Goal: Find specific page/section: Find specific page/section

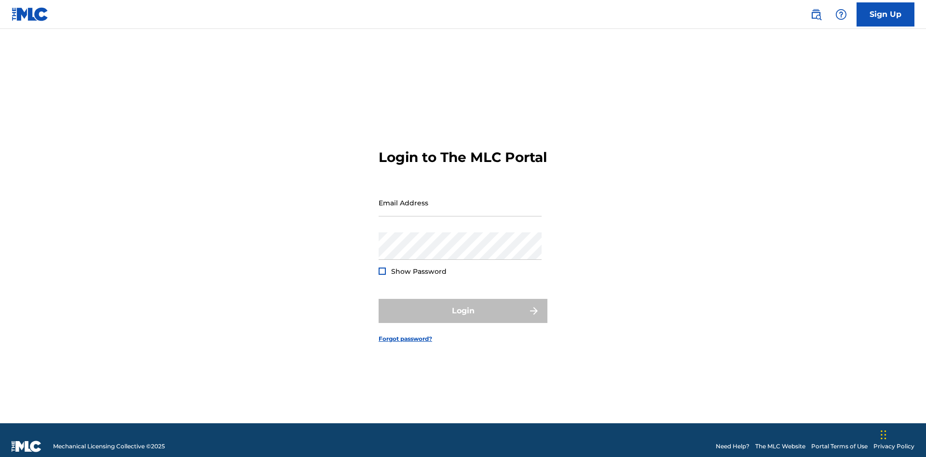
scroll to position [13, 0]
click at [460, 198] on input "Email Address" at bounding box center [460, 202] width 163 height 27
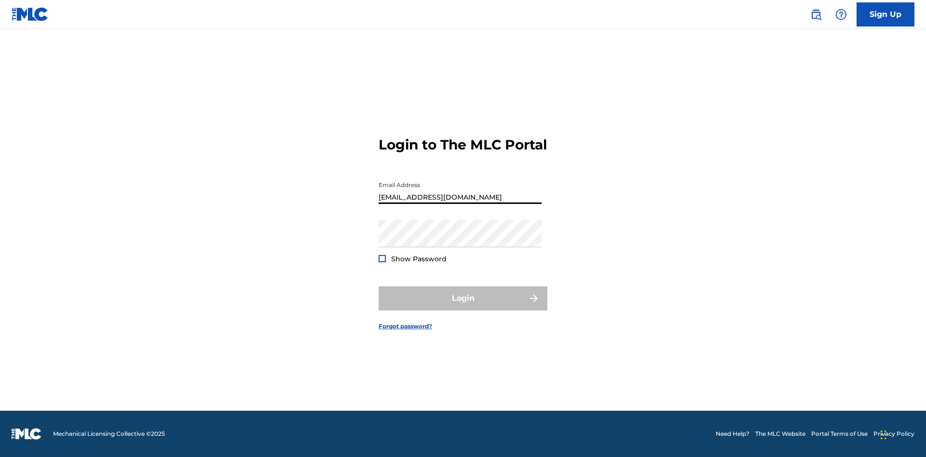
type input "[EMAIL_ADDRESS][DOMAIN_NAME]"
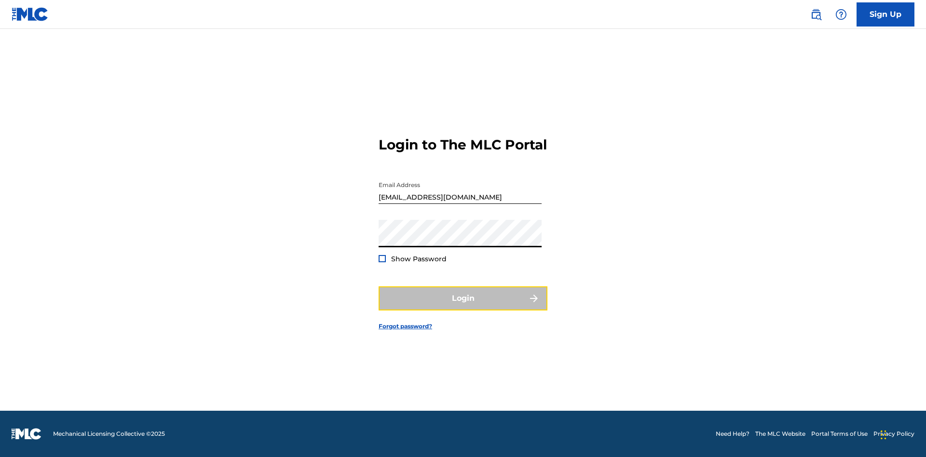
click at [463, 307] on button "Login" at bounding box center [463, 299] width 169 height 24
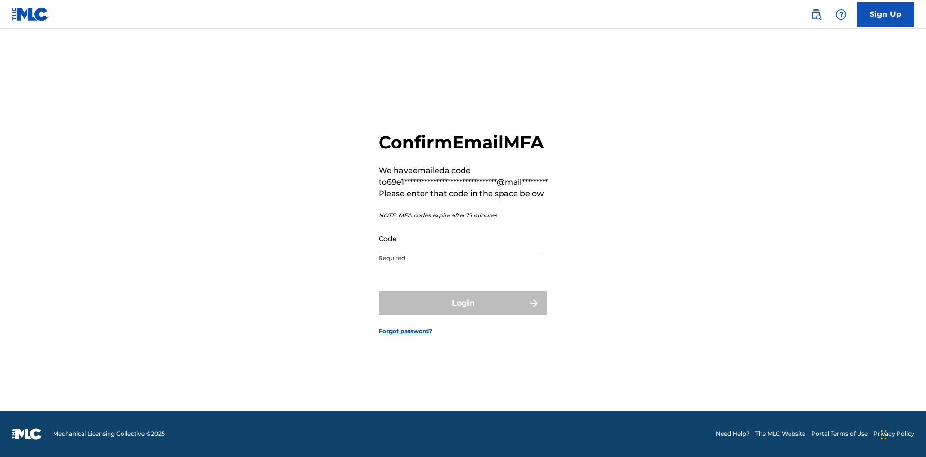
click at [460, 238] on input "Code" at bounding box center [460, 238] width 163 height 27
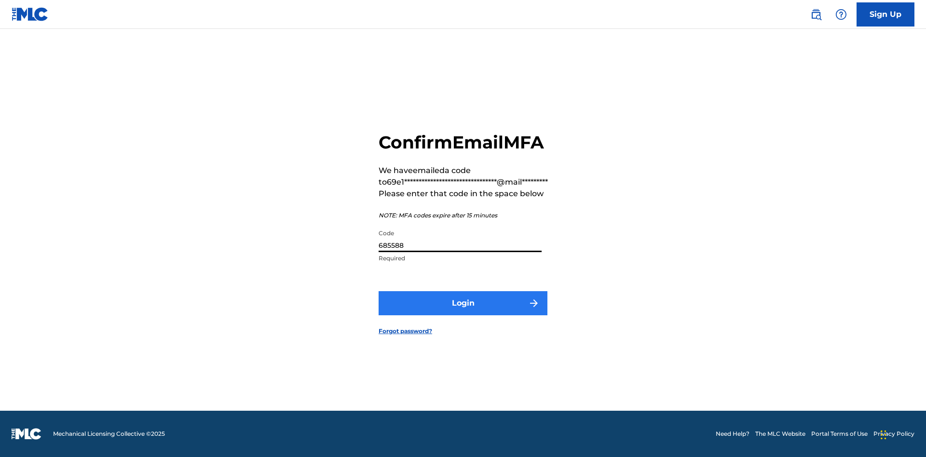
type input "685588"
click at [463, 303] on button "Login" at bounding box center [463, 303] width 169 height 24
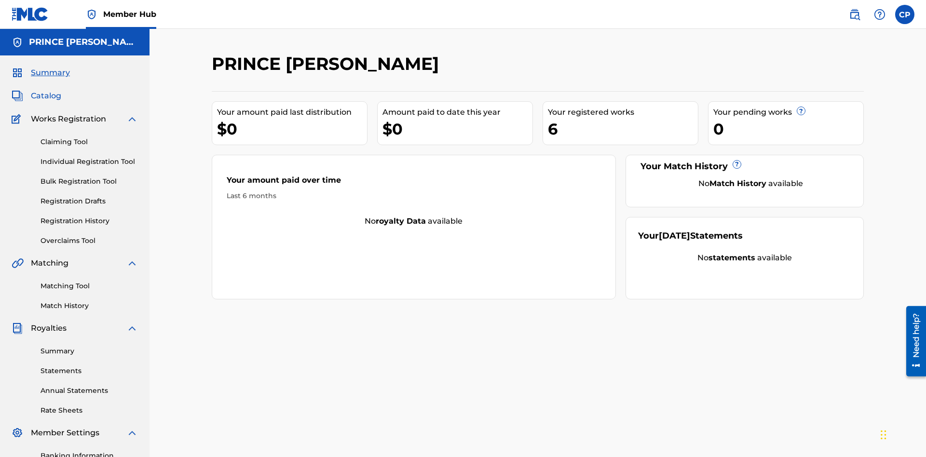
click at [46, 90] on span "Catalog" at bounding box center [46, 96] width 30 height 12
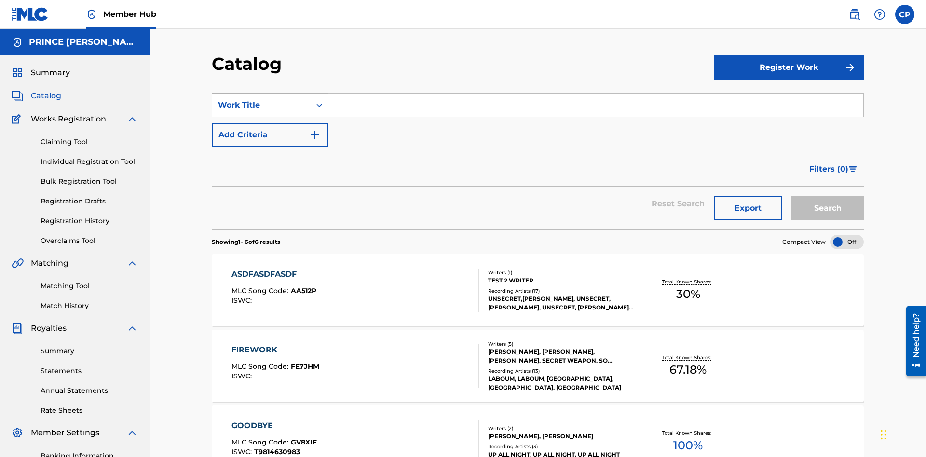
click at [261, 99] on div "Work Title" at bounding box center [261, 105] width 87 height 12
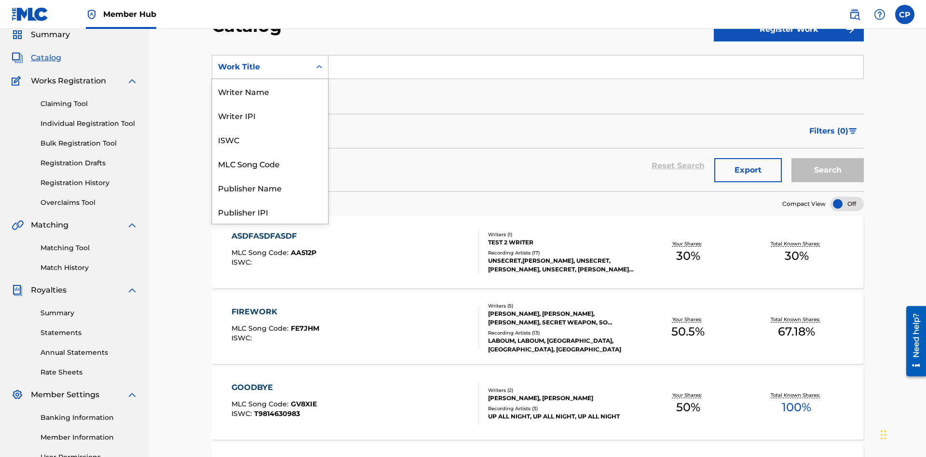
scroll to position [145, 0]
click at [270, 212] on div "Work Title" at bounding box center [270, 212] width 116 height 24
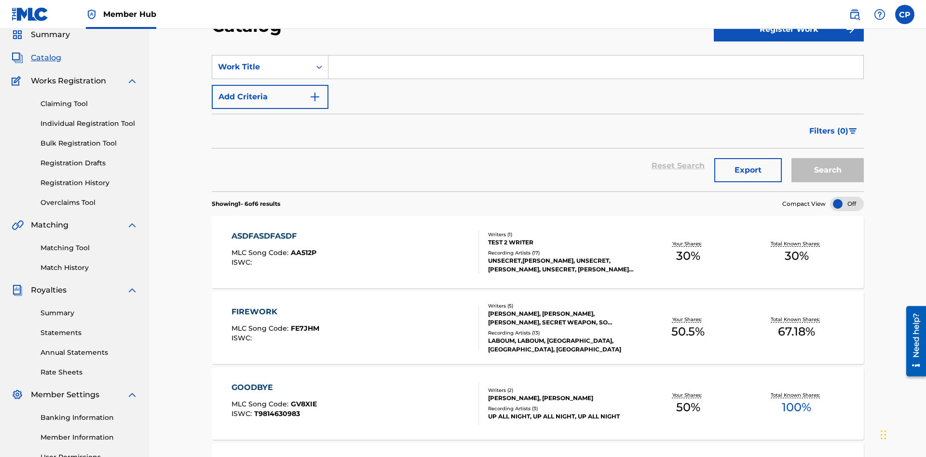
click at [596, 69] on input "Search Form" at bounding box center [596, 66] width 535 height 23
